Goal: Task Accomplishment & Management: Manage account settings

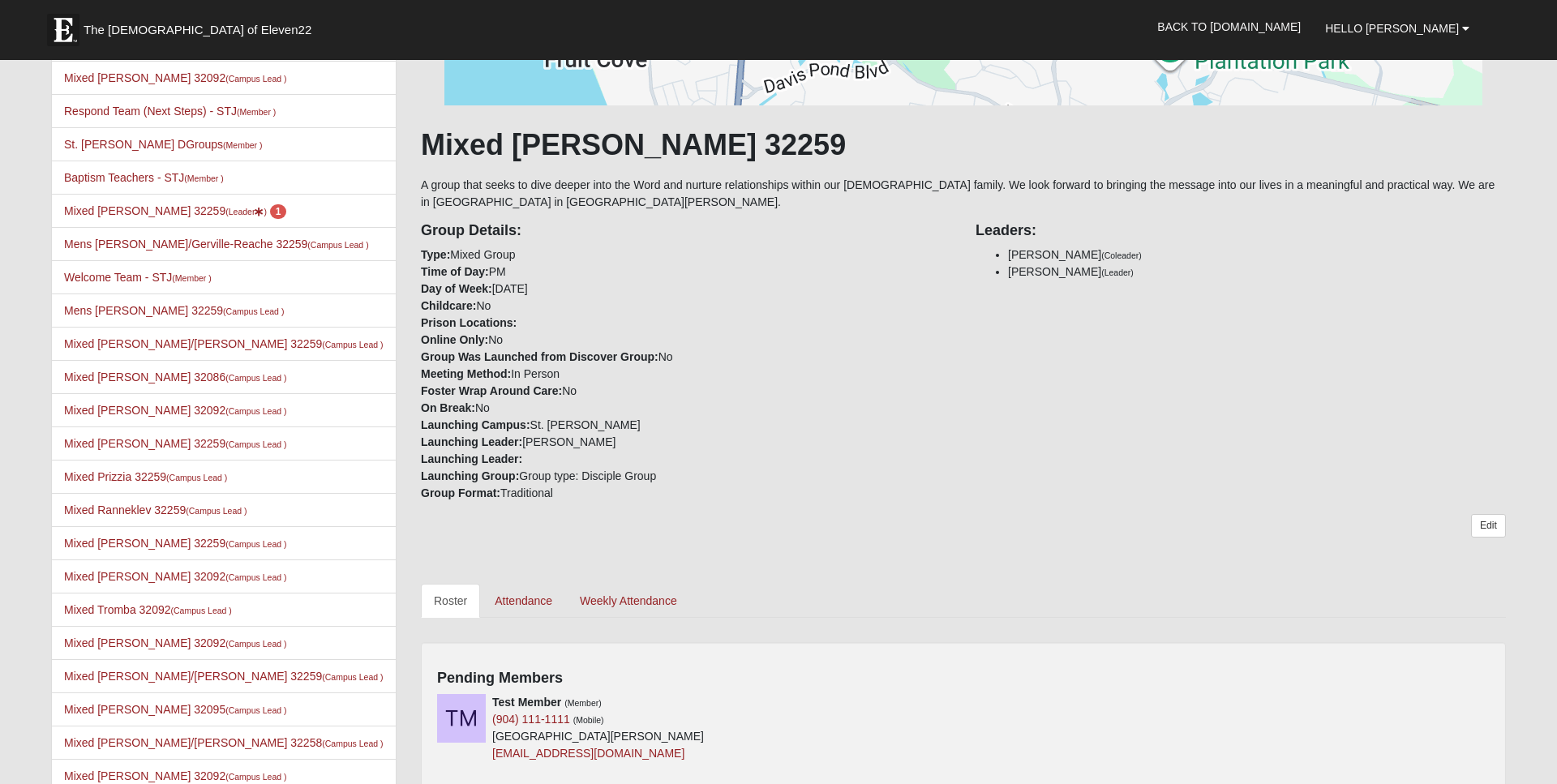
scroll to position [192, 0]
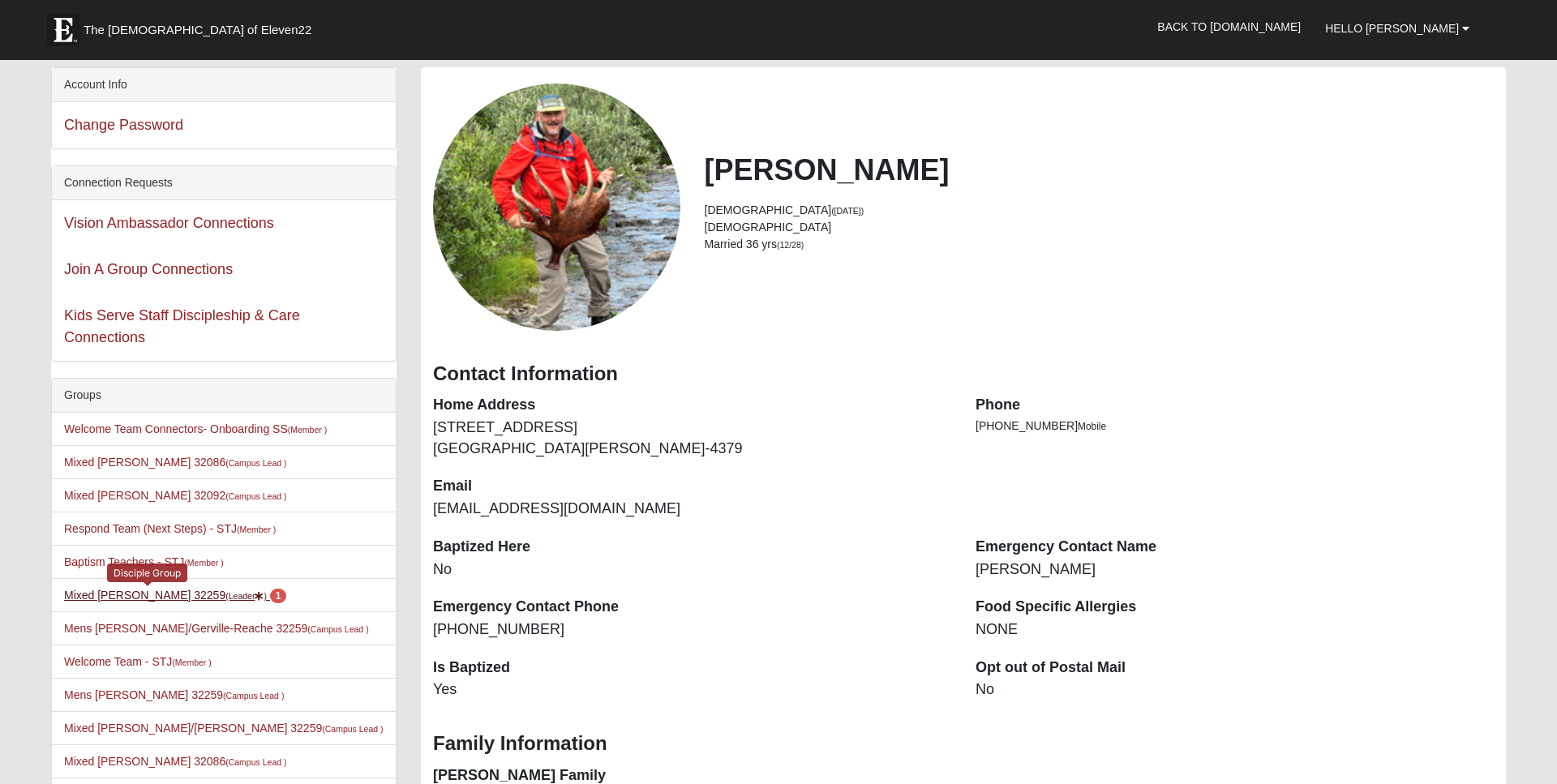
click at [132, 589] on link "Mixed Perez 32259 (Leader ) 1" at bounding box center [175, 595] width 222 height 13
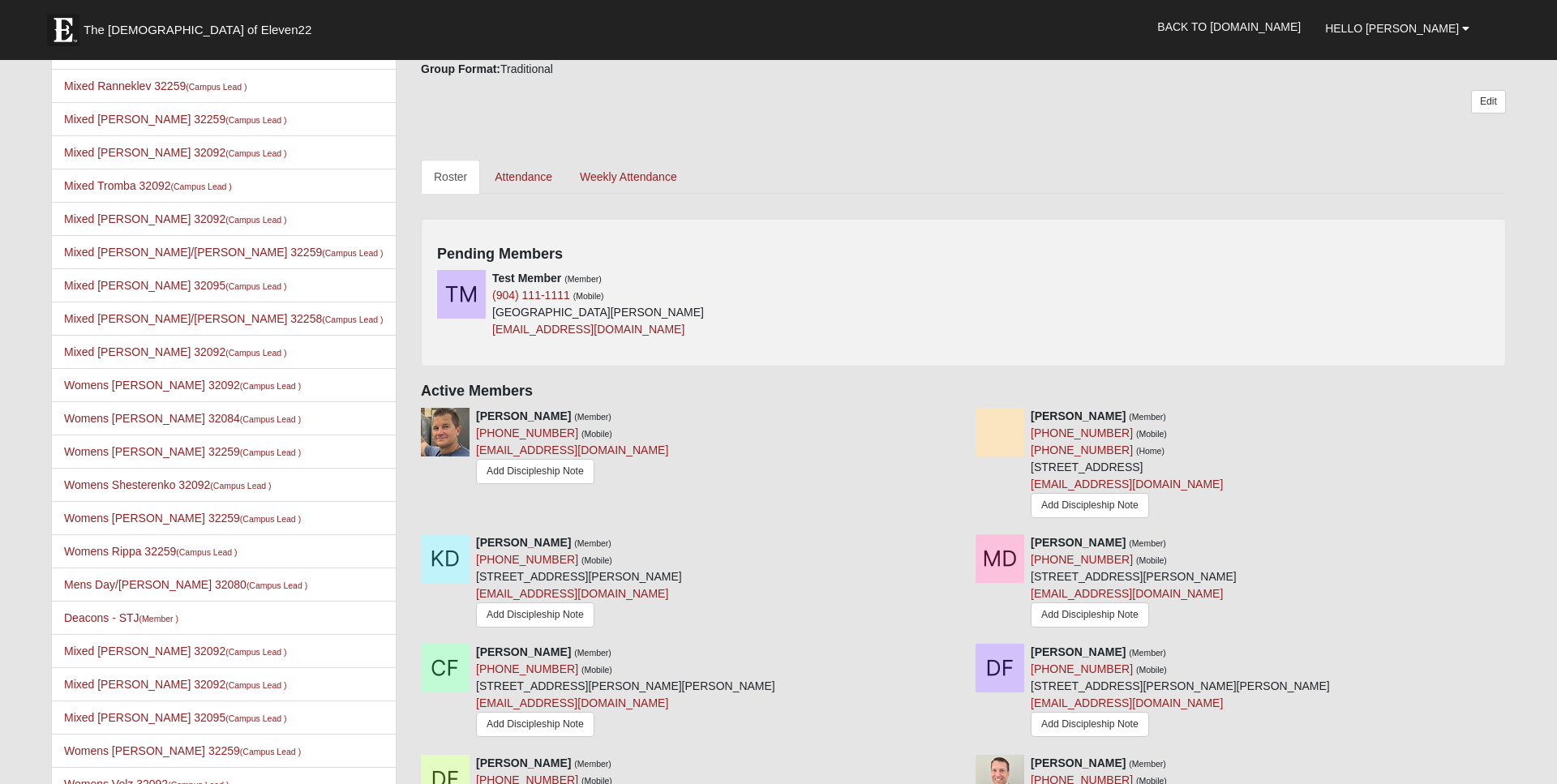
scroll to position [645, 0]
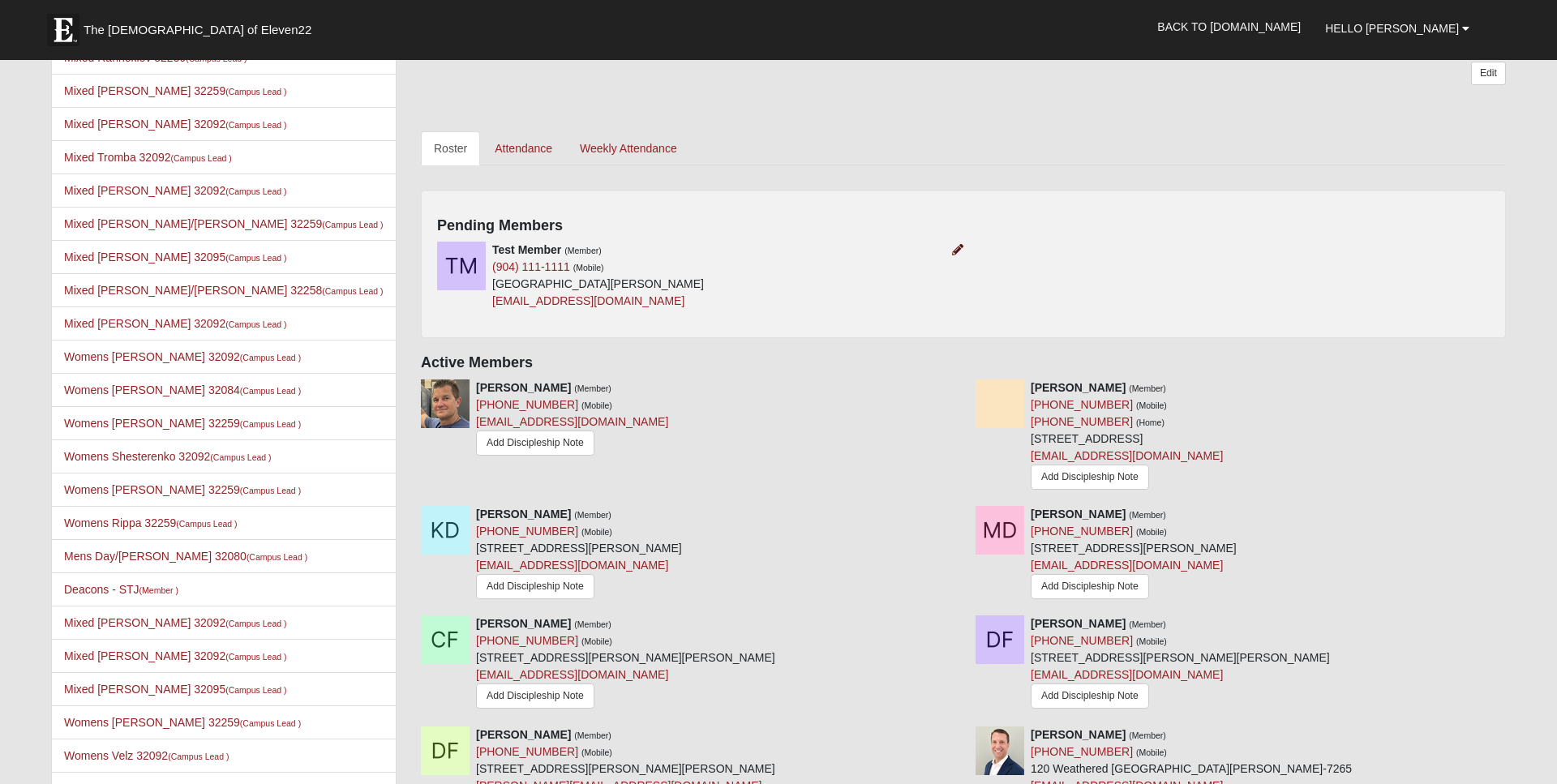
click at [954, 252] on icon at bounding box center [957, 249] width 12 height 12
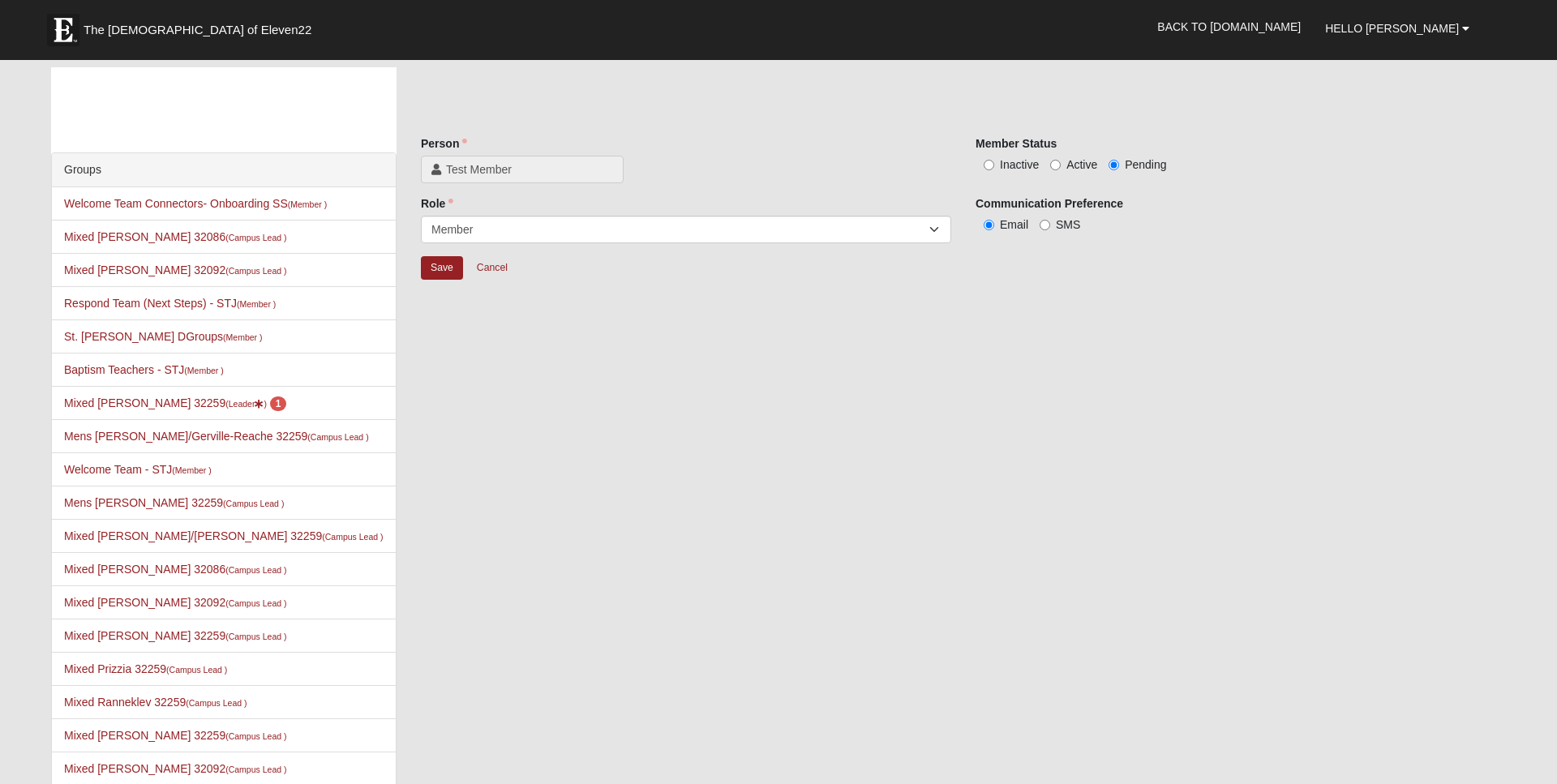
click at [1058, 161] on input "Active" at bounding box center [1056, 165] width 11 height 11
radio input "true"
click at [444, 256] on input "Save" at bounding box center [442, 268] width 43 height 24
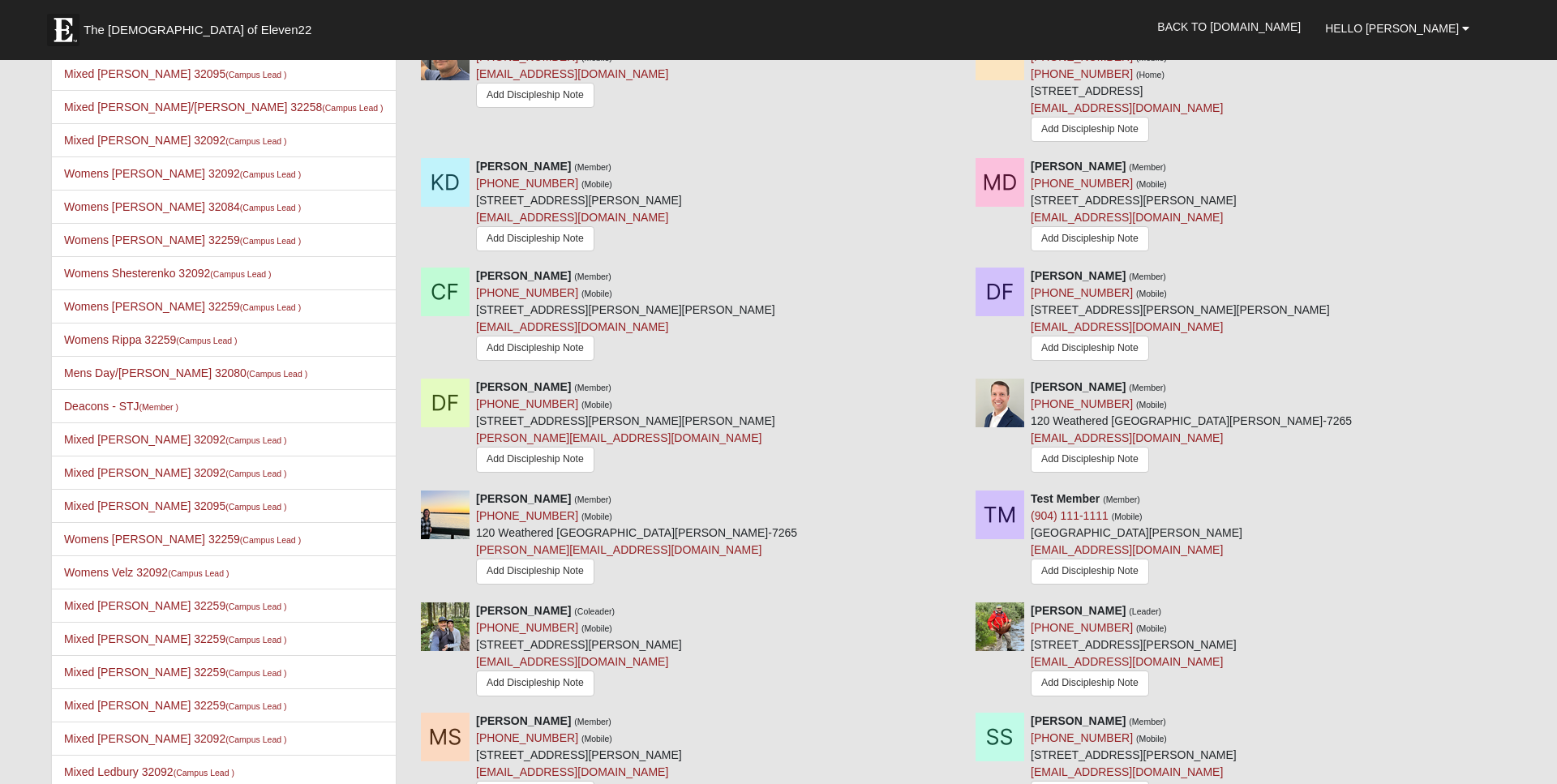
scroll to position [828, 0]
click at [1516, 499] on icon at bounding box center [1513, 498] width 12 height 12
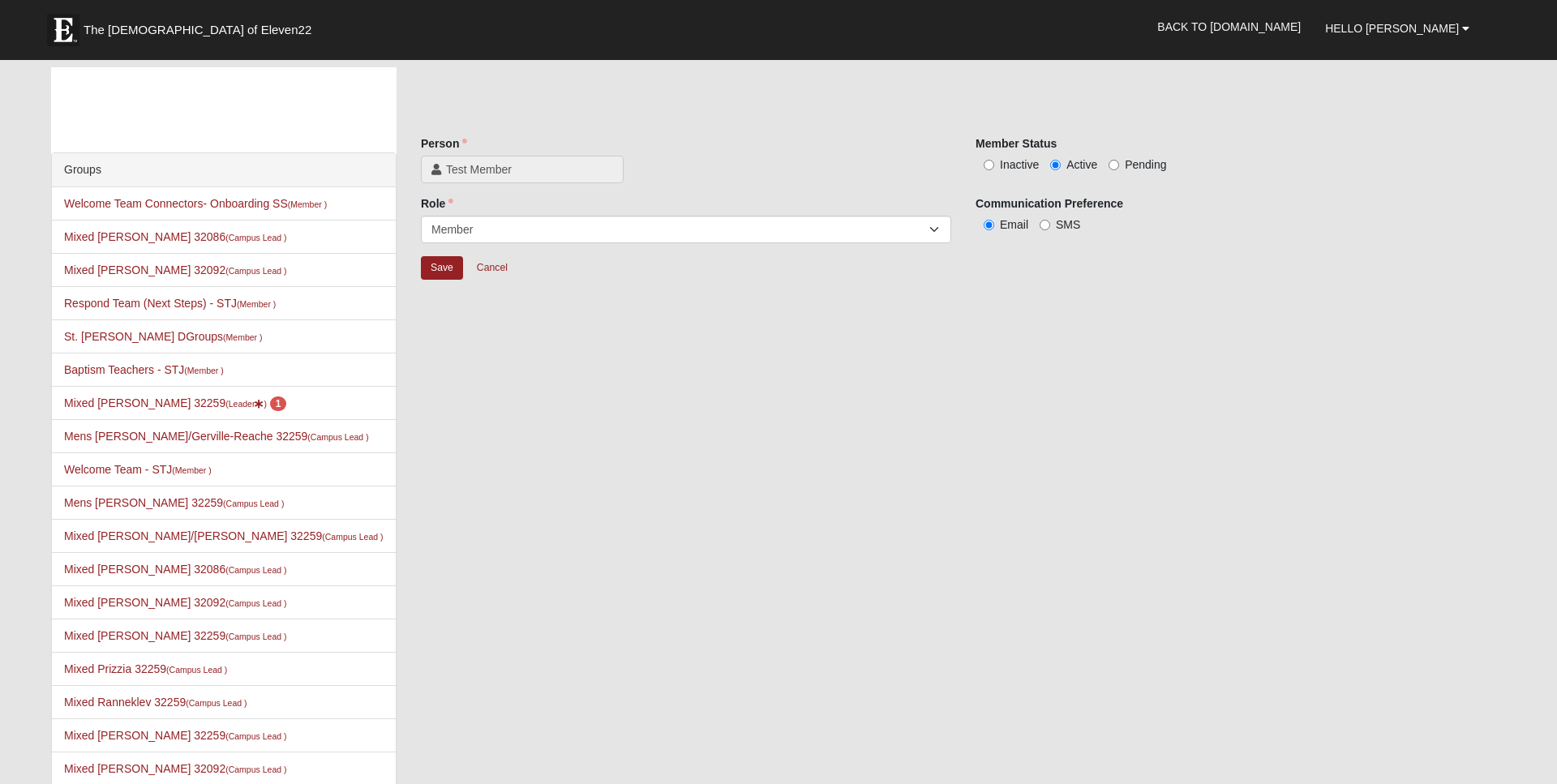
click at [1039, 169] on span "Inactive" at bounding box center [1019, 164] width 39 height 13
click at [995, 169] on input "Inactive" at bounding box center [989, 165] width 11 height 11
radio input "true"
click at [456, 272] on input "Save" at bounding box center [442, 268] width 43 height 24
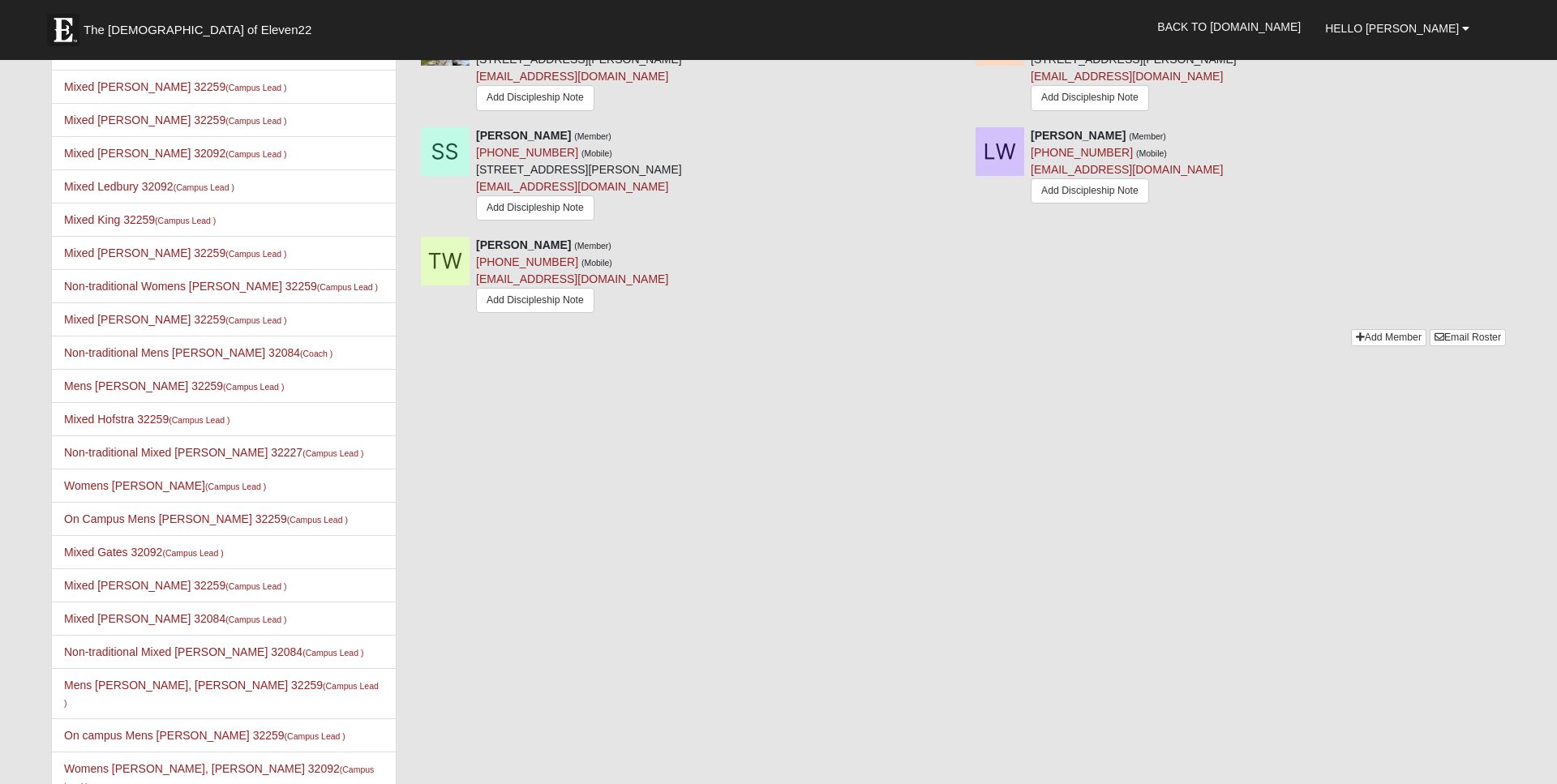
scroll to position [1417, 0]
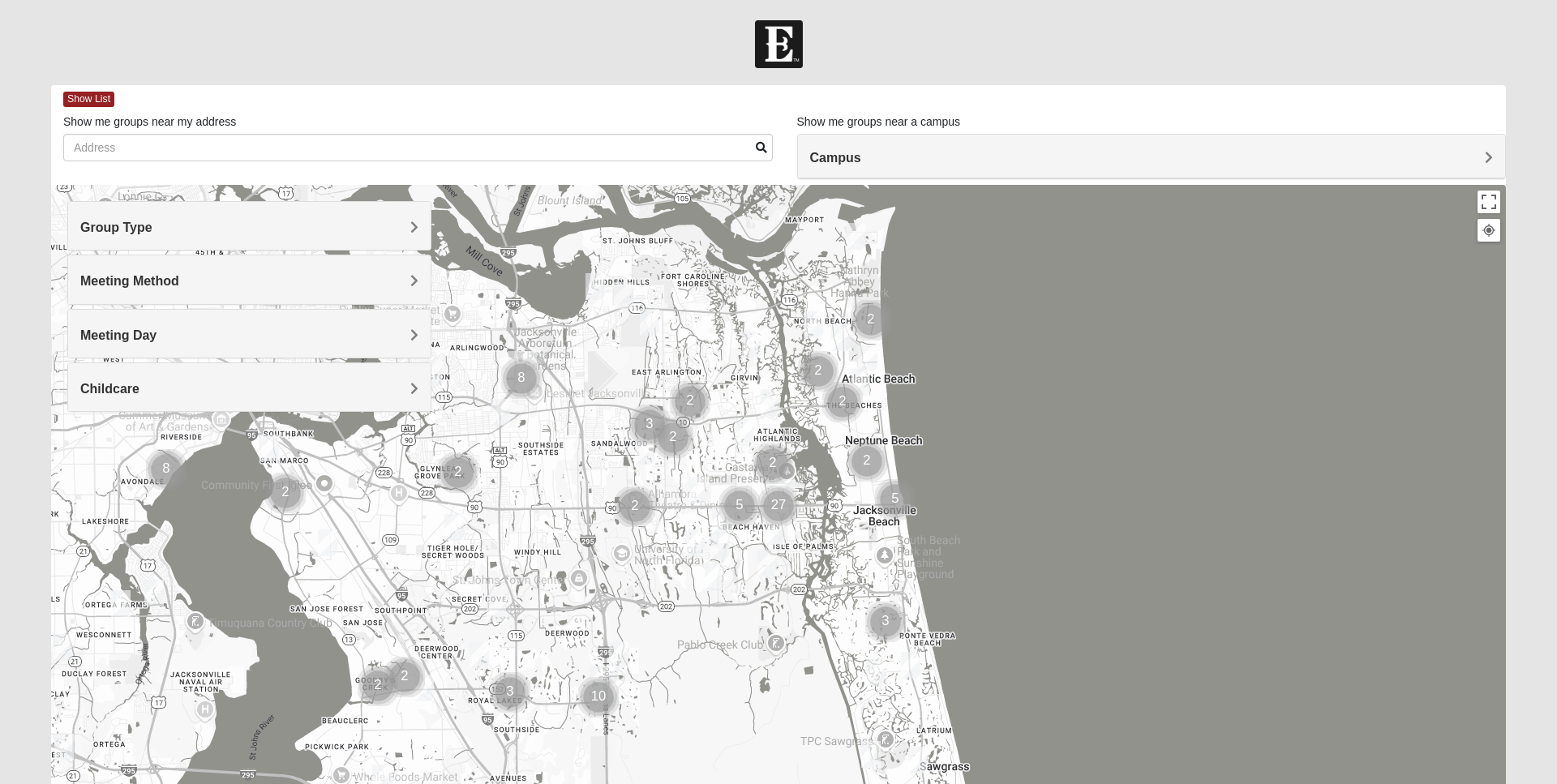
click at [342, 223] on h4 "Group Type" at bounding box center [249, 227] width 338 height 15
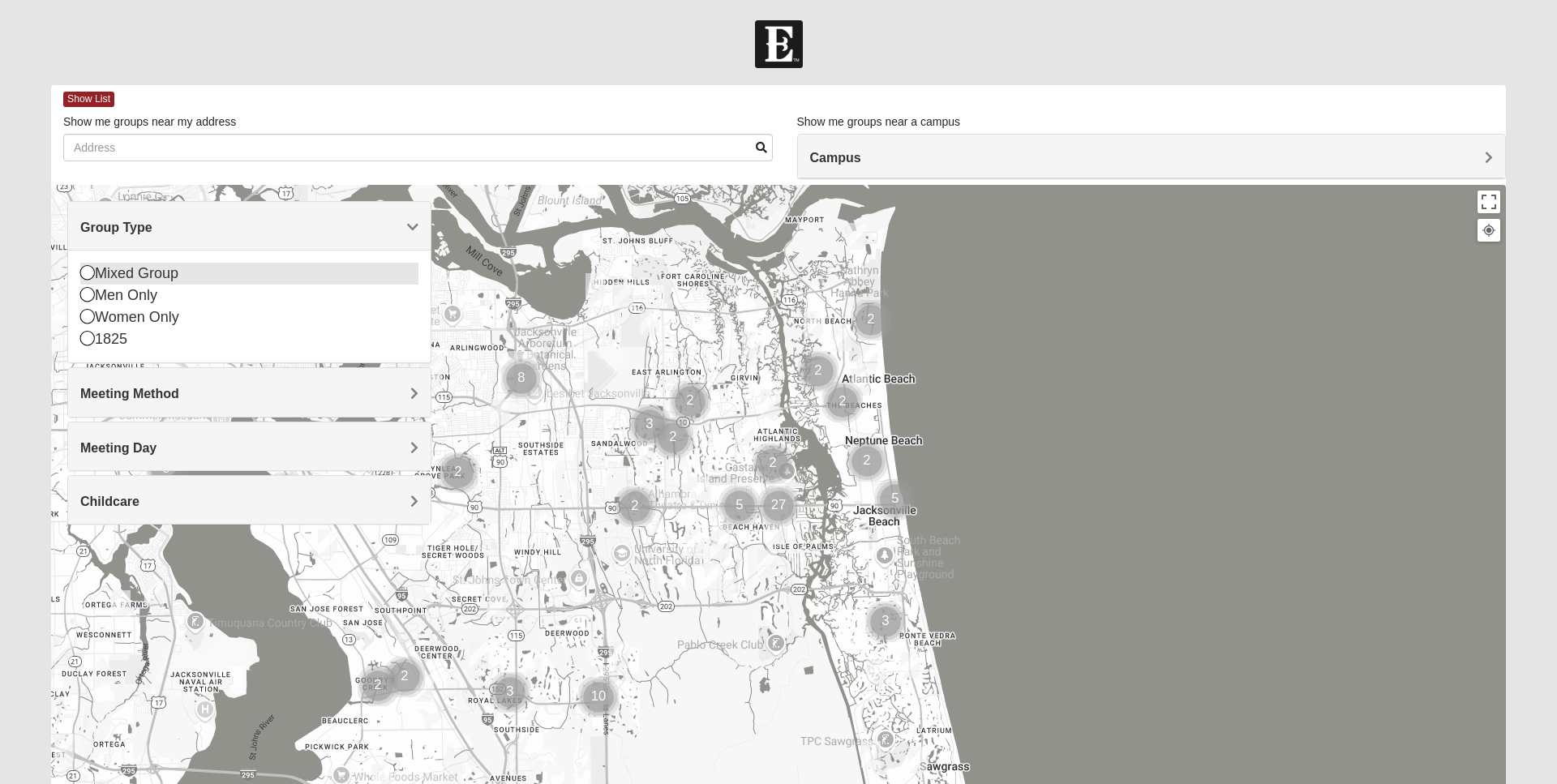
click at [161, 275] on div "Mixed Group" at bounding box center [249, 273] width 338 height 22
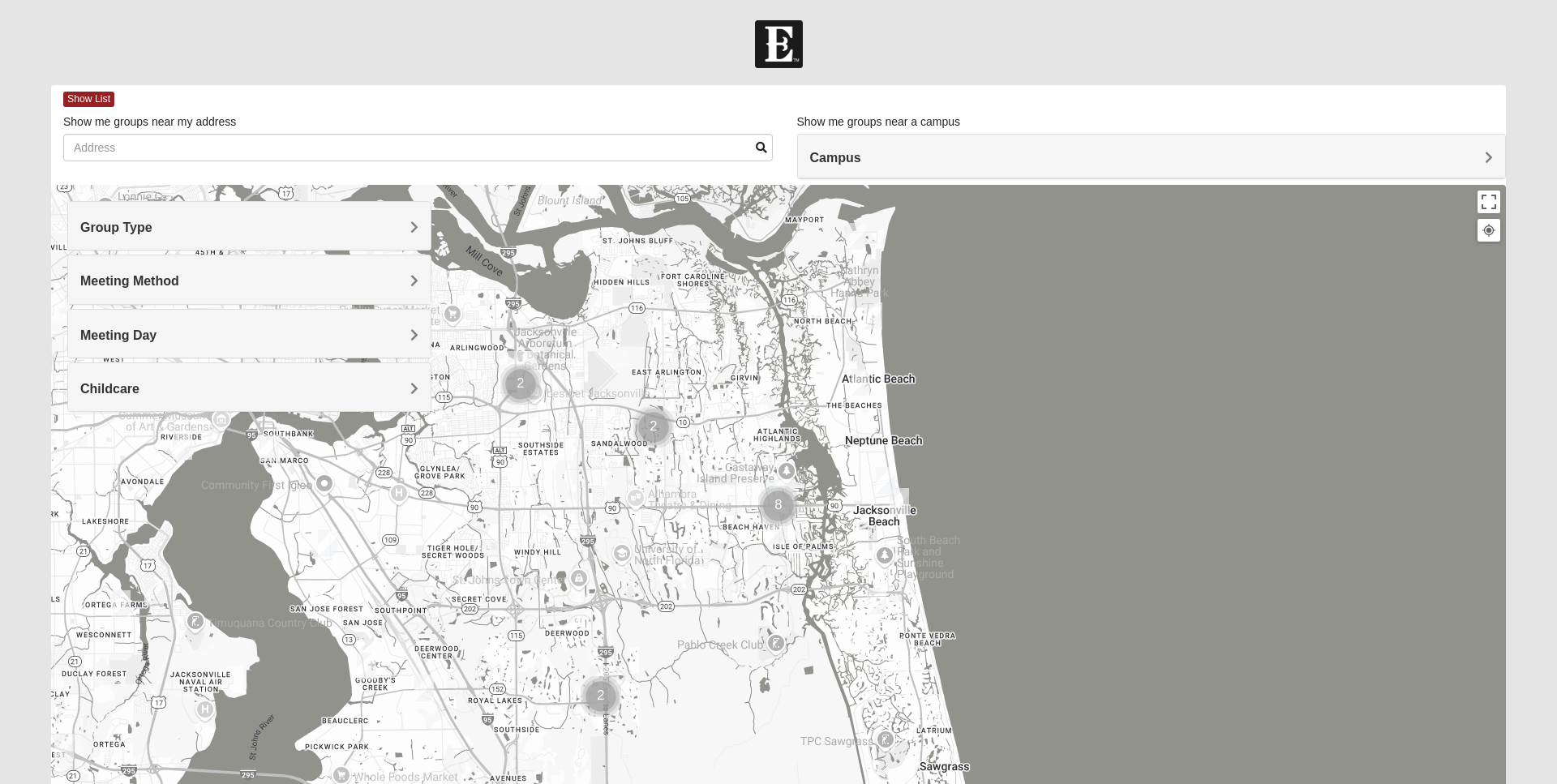
click at [865, 144] on div "Campus" at bounding box center [1152, 156] width 708 height 43
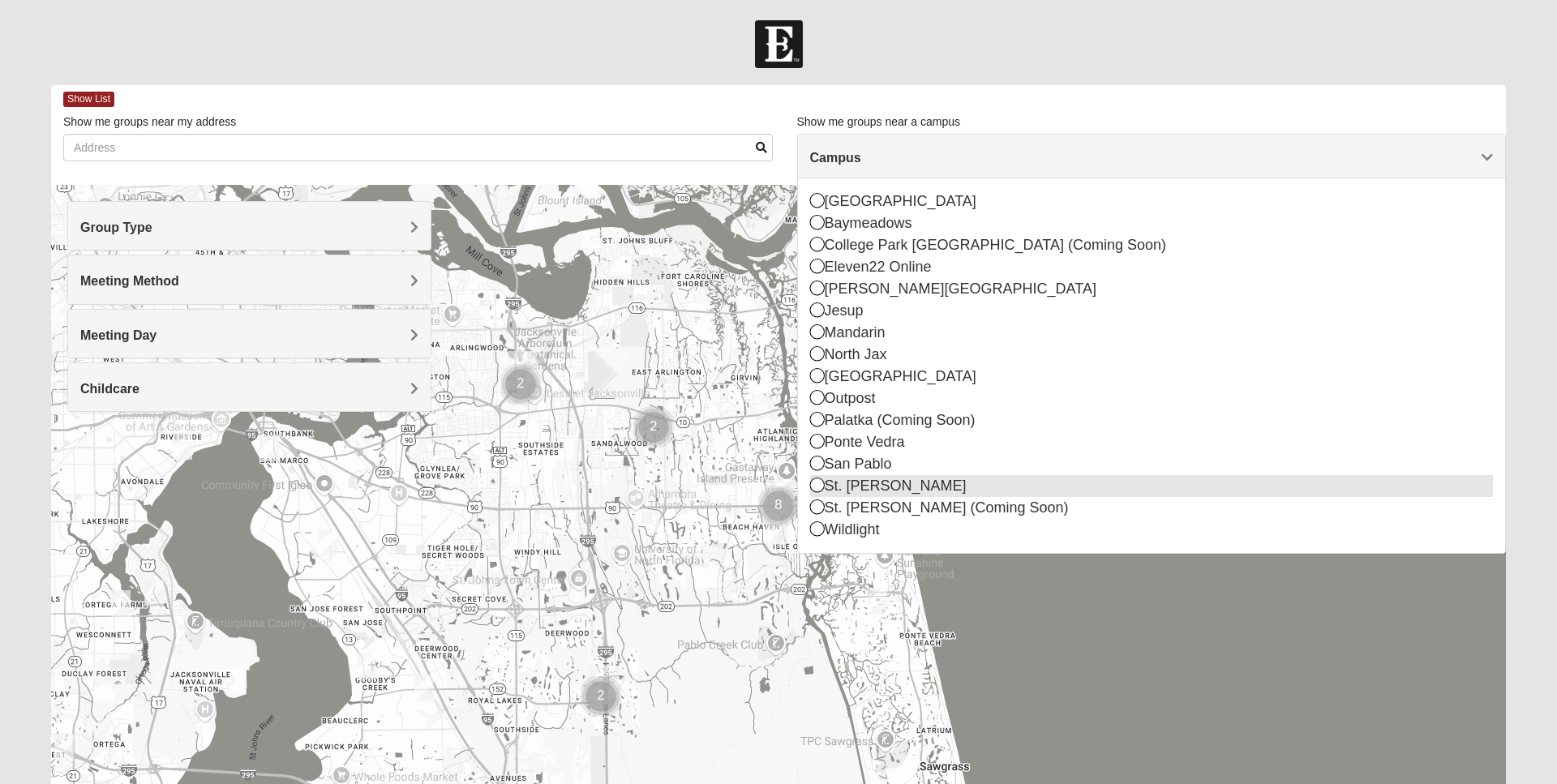
click at [822, 490] on icon at bounding box center [817, 484] width 14 height 14
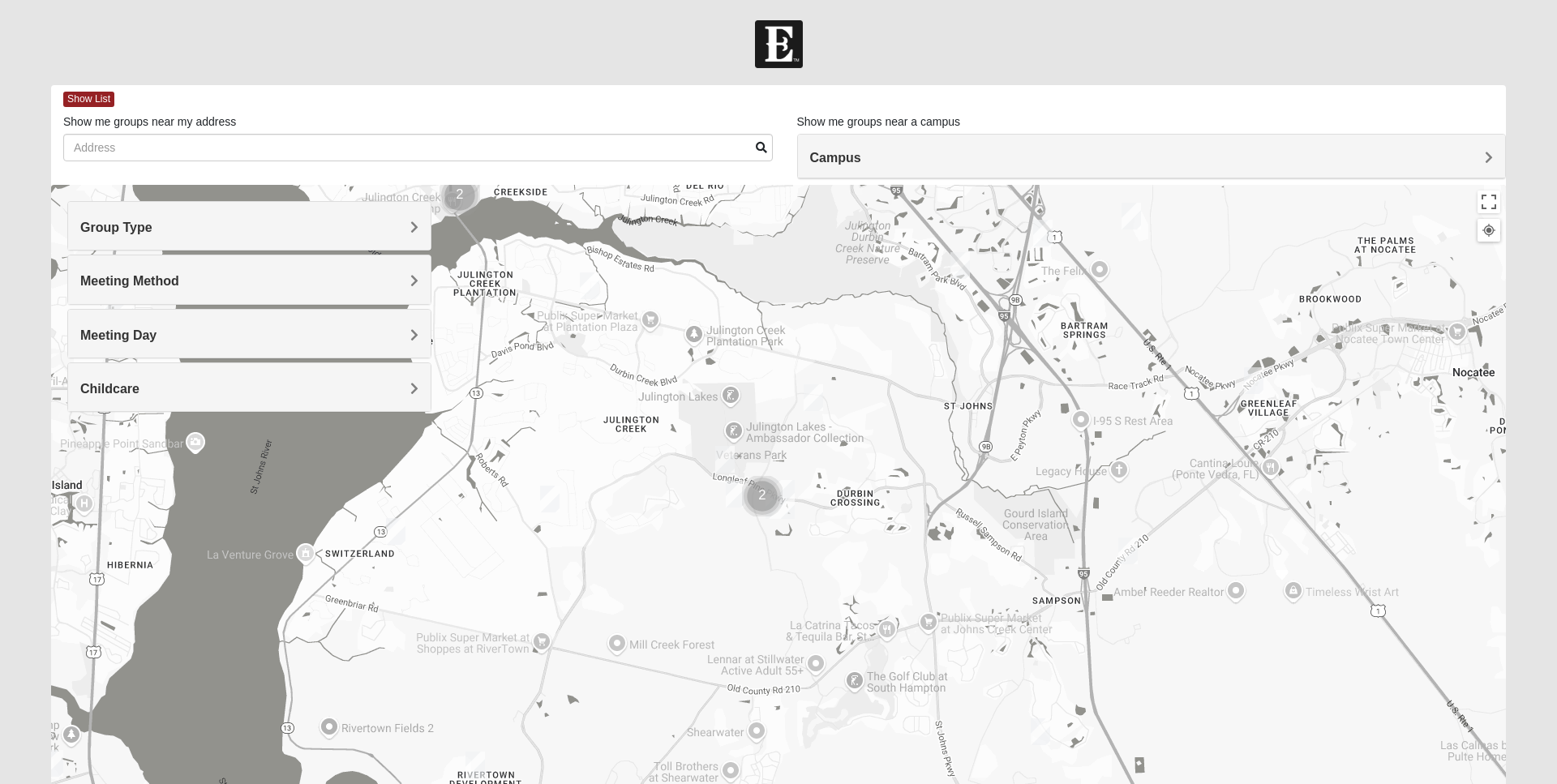
click at [549, 502] on img "Mixed Baker 32259" at bounding box center [550, 499] width 20 height 27
click at [445, 458] on span "Learn More" at bounding box center [448, 462] width 68 height 17
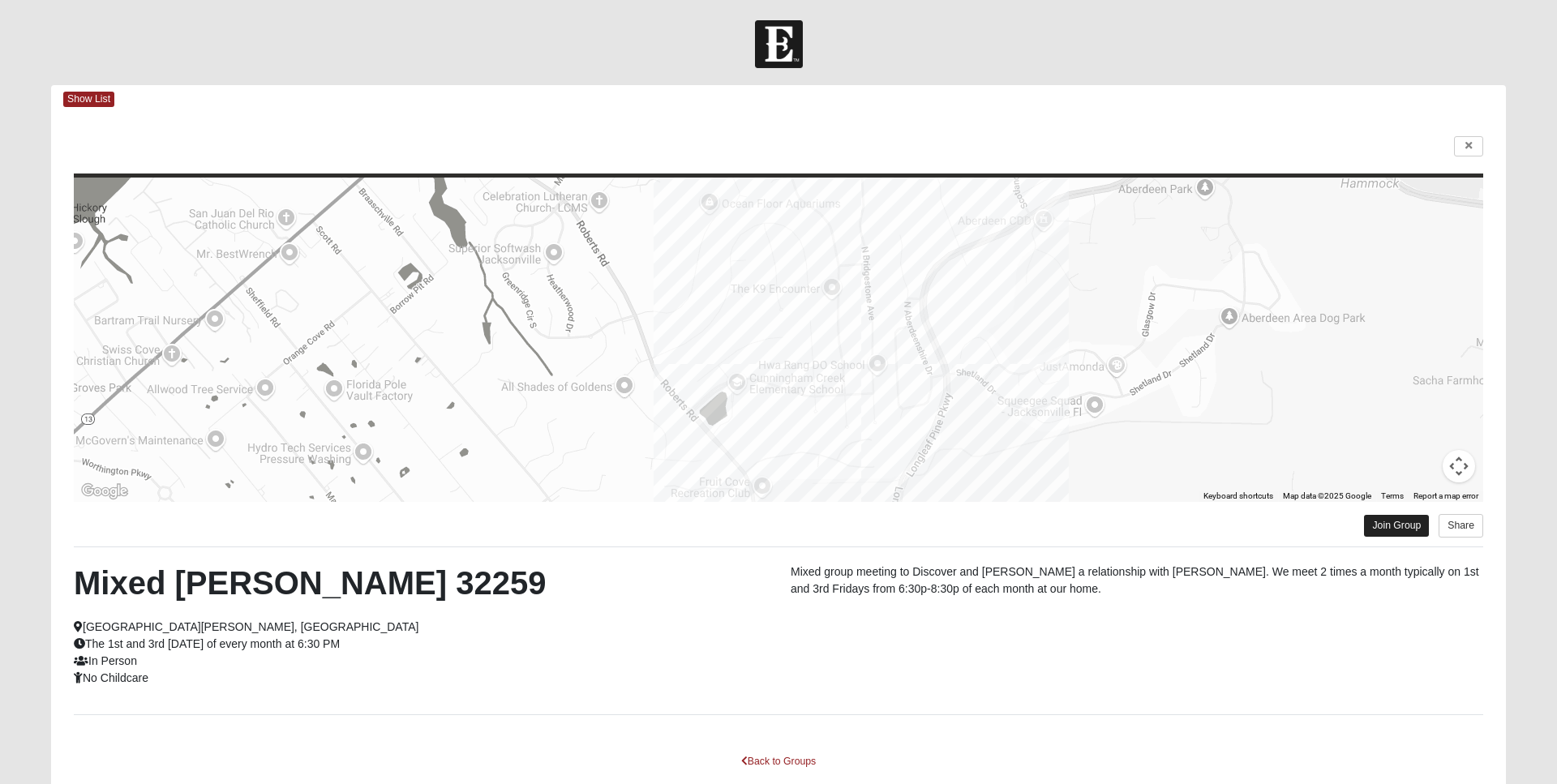
click at [1407, 528] on link "Join Group" at bounding box center [1396, 526] width 65 height 22
